Goal: Task Accomplishment & Management: Manage account settings

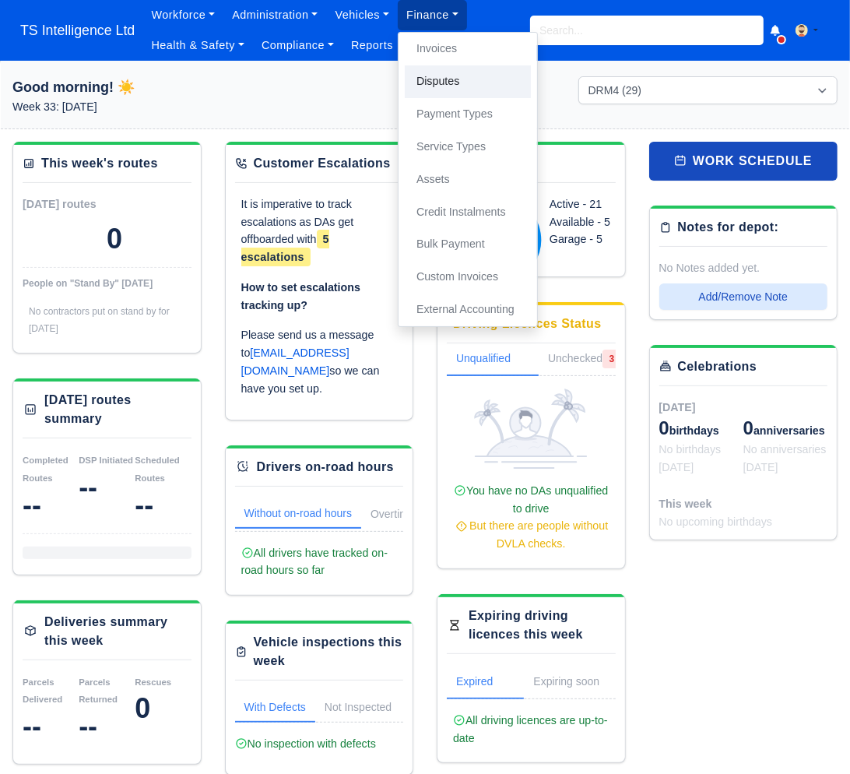
click at [441, 79] on link "Disputes" at bounding box center [468, 81] width 126 height 33
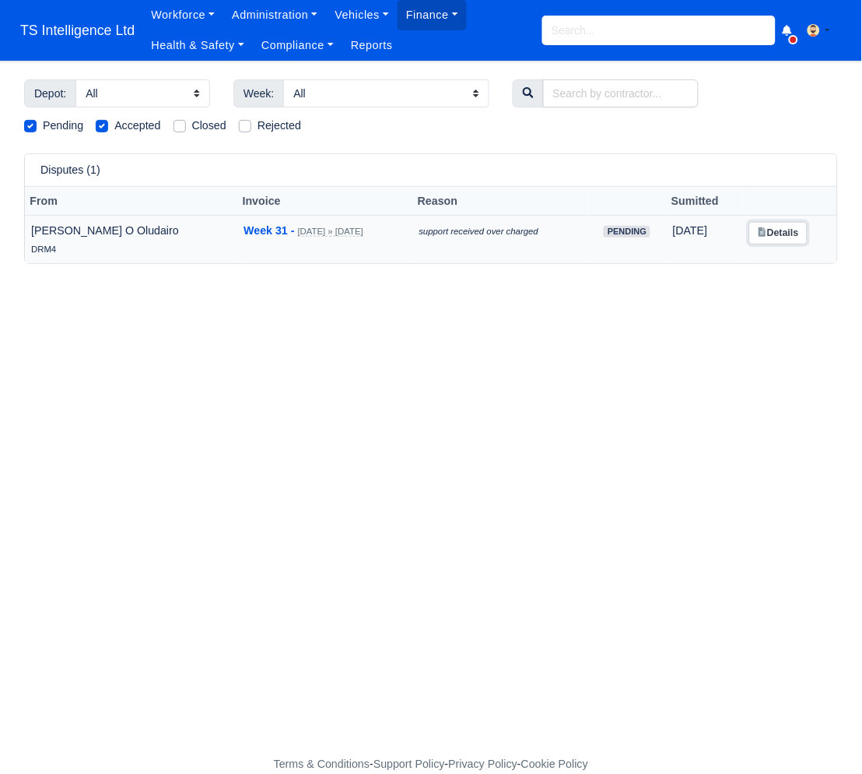
click at [775, 237] on link "Details" at bounding box center [779, 233] width 58 height 23
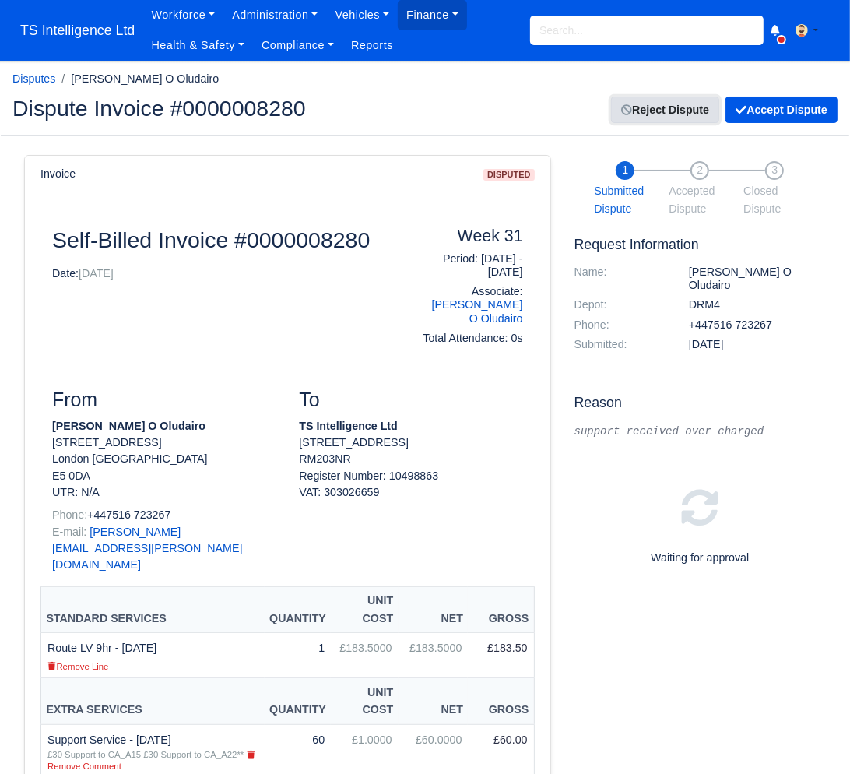
click at [635, 99] on link "Reject Dispute" at bounding box center [665, 110] width 108 height 26
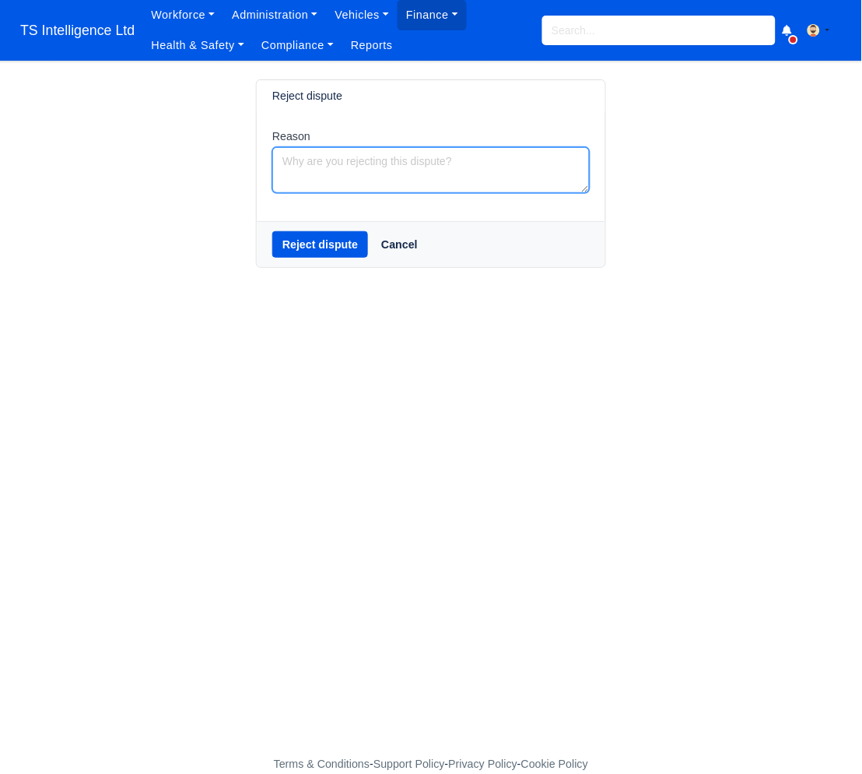
click at [349, 153] on textarea "Reason" at bounding box center [431, 170] width 318 height 46
type textarea "figure is by the manager"
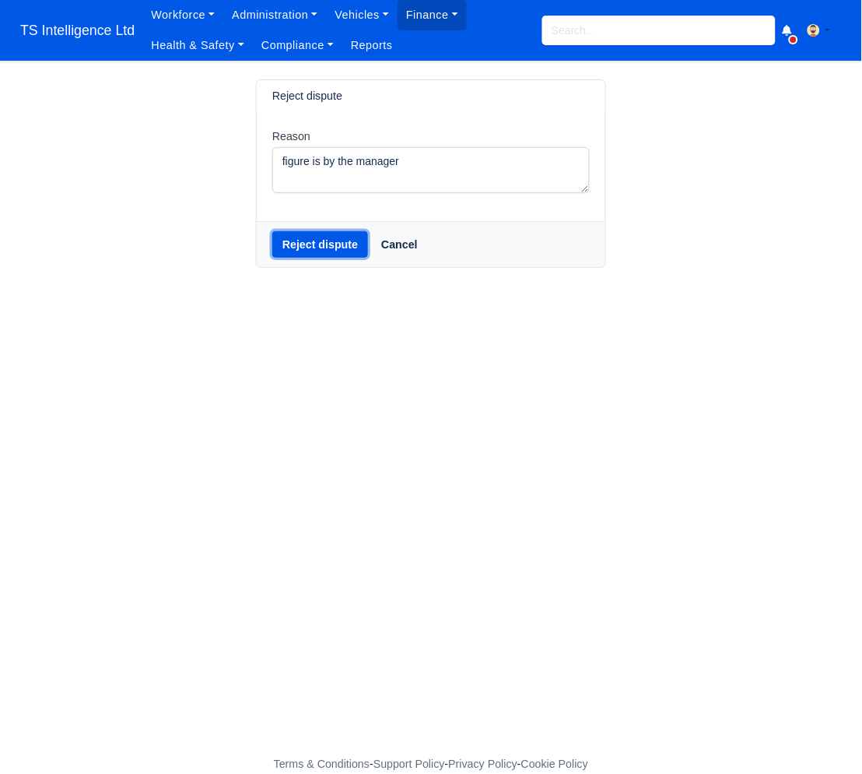
click at [337, 244] on button "Reject dispute" at bounding box center [320, 244] width 96 height 26
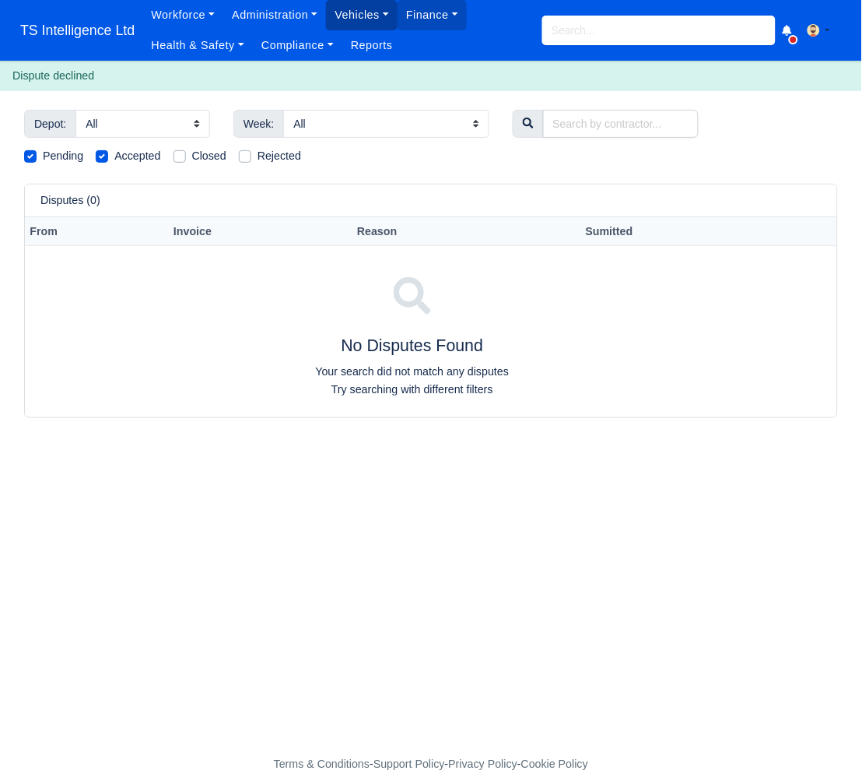
click at [345, 17] on link "Vehicles" at bounding box center [362, 15] width 72 height 30
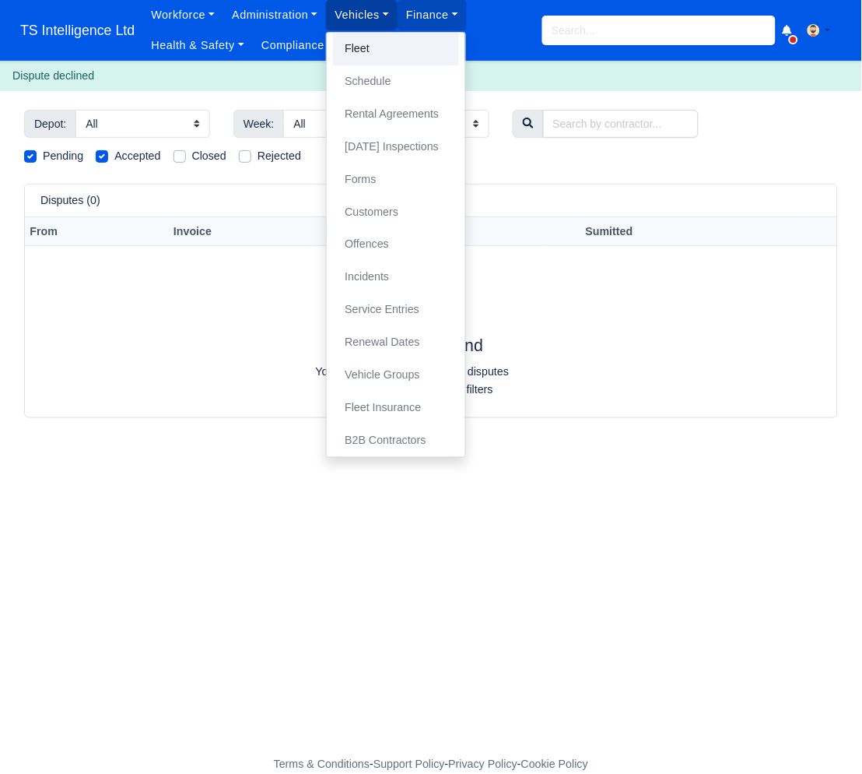
click at [369, 47] on link "Fleet" at bounding box center [396, 49] width 126 height 33
